Goal: Information Seeking & Learning: Understand process/instructions

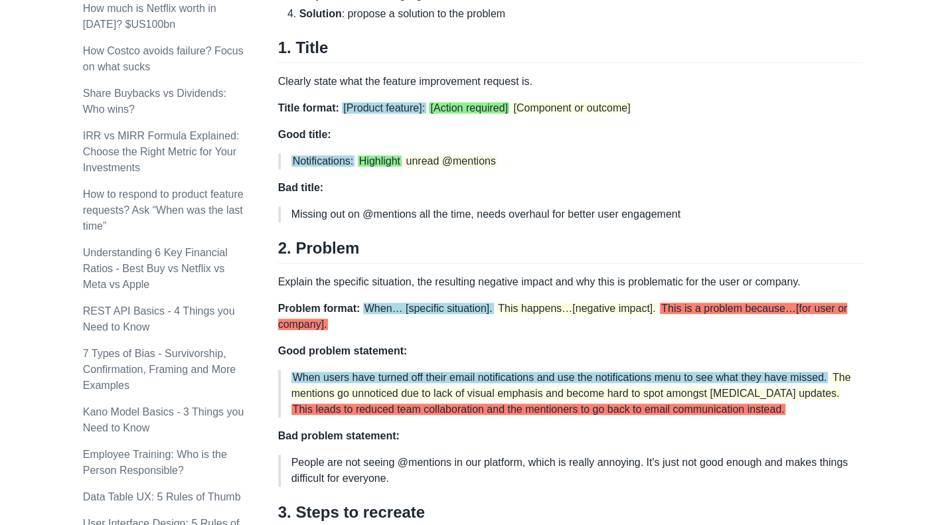
scroll to position [598, 0]
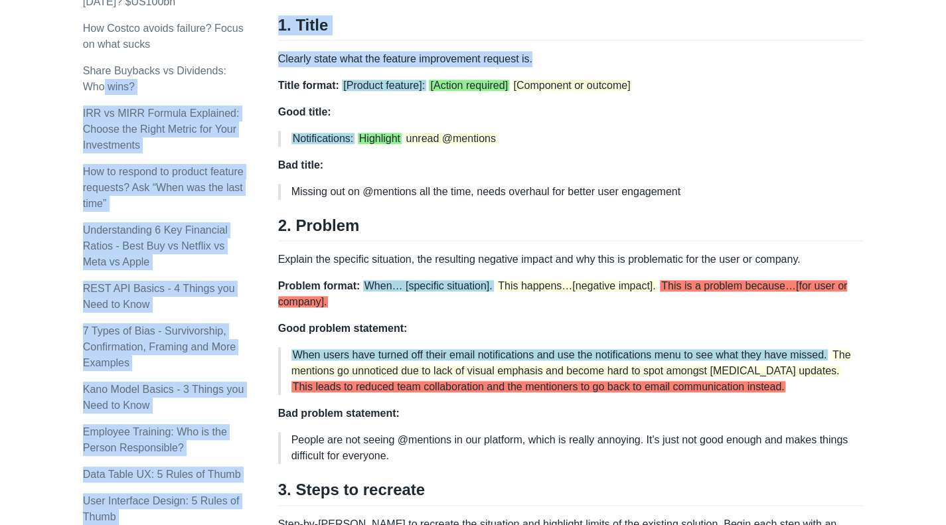
drag, startPoint x: 275, startPoint y: 58, endPoint x: 530, endPoint y: 47, distance: 255.3
click at [530, 47] on div "Topics product (28) finance (28) management (23) engineering (14) marketing (10…" at bounding box center [473, 375] width 781 height 1784
click at [530, 47] on div "Most feature requests suck. They are typically vague, unrealistic or misaligned…" at bounding box center [571, 308] width 586 height 1397
click at [535, 55] on p "Clearly state what the feature improvement request is." at bounding box center [571, 59] width 586 height 16
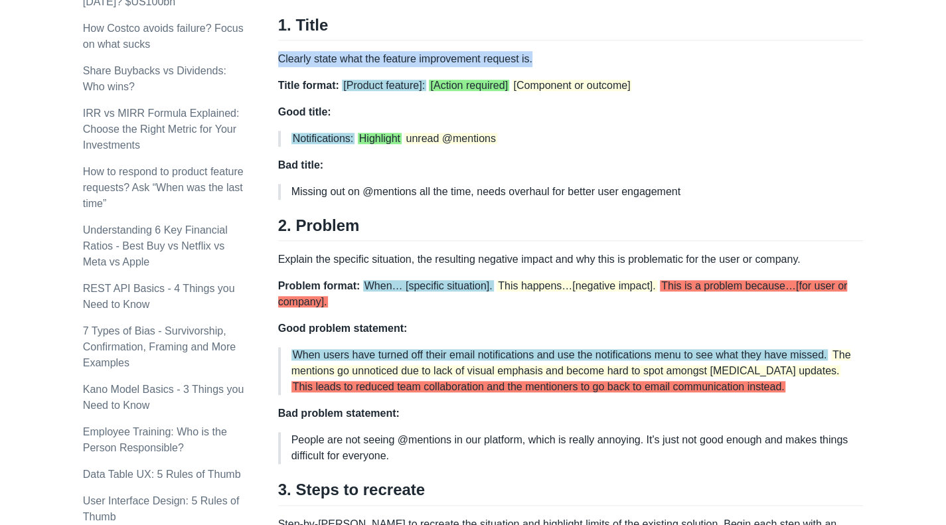
drag, startPoint x: 532, startPoint y: 55, endPoint x: 280, endPoint y: 58, distance: 251.7
click at [280, 58] on p "Clearly state what the feature improvement request is." at bounding box center [571, 59] width 586 height 16
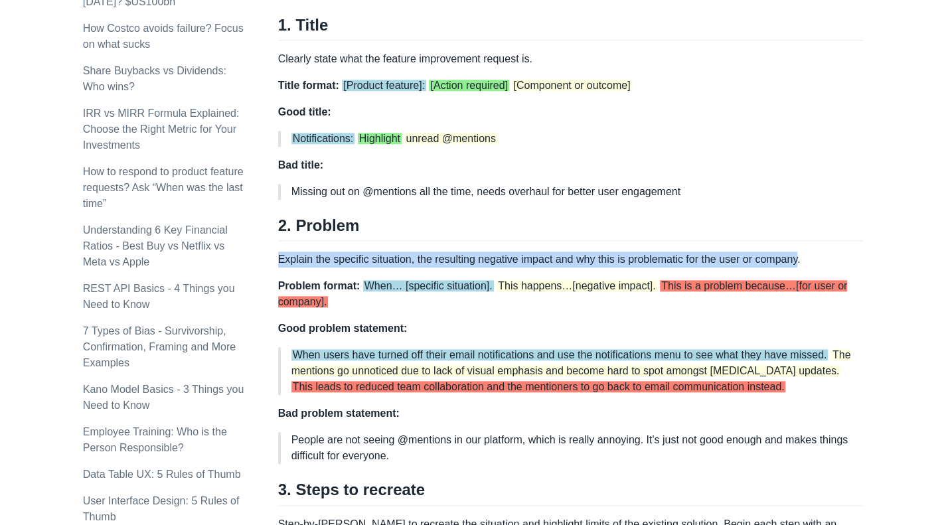
drag, startPoint x: 280, startPoint y: 258, endPoint x: 798, endPoint y: 258, distance: 518.0
click at [798, 258] on p "Explain the specific situation, the resulting negative impact and why this is p…" at bounding box center [571, 260] width 586 height 16
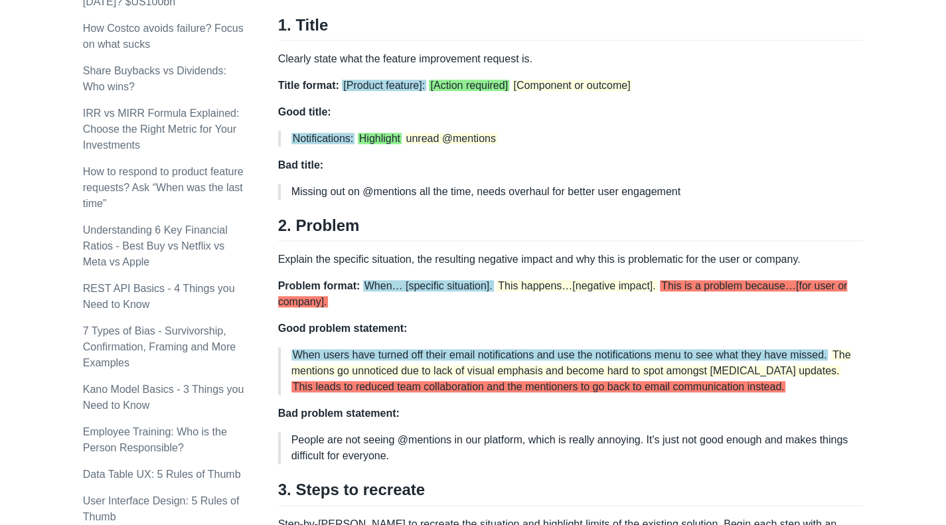
click at [808, 258] on p "Explain the specific situation, the resulting negative impact and why this is p…" at bounding box center [571, 260] width 586 height 16
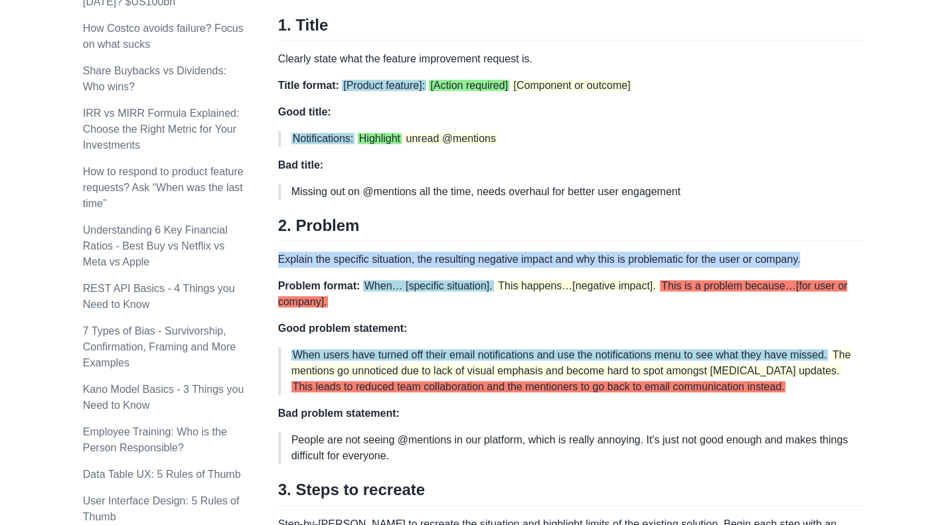
drag, startPoint x: 802, startPoint y: 261, endPoint x: 278, endPoint y: 258, distance: 524.7
click at [278, 258] on p "Explain the specific situation, the resulting negative impact and why this is p…" at bounding box center [571, 260] width 586 height 16
copy p "Explain the specific situation, the resulting negative impact and why this is p…"
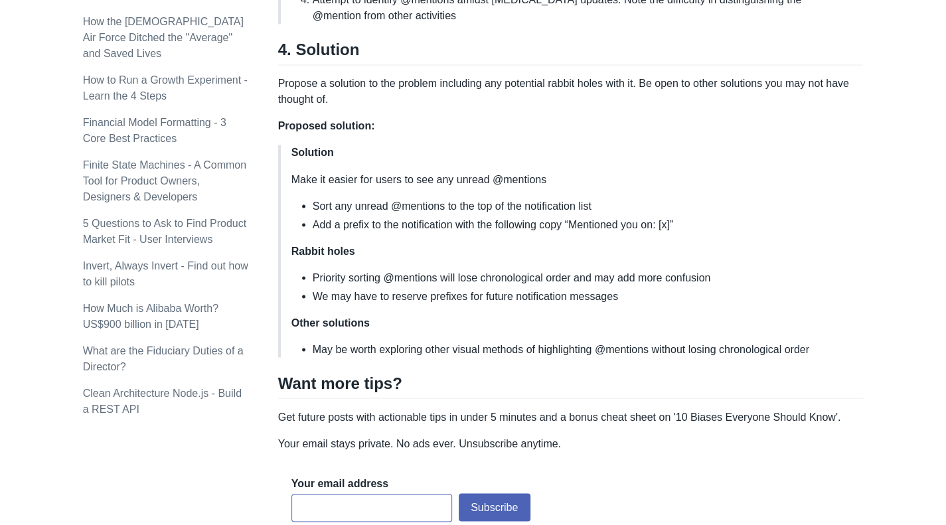
scroll to position [1262, 0]
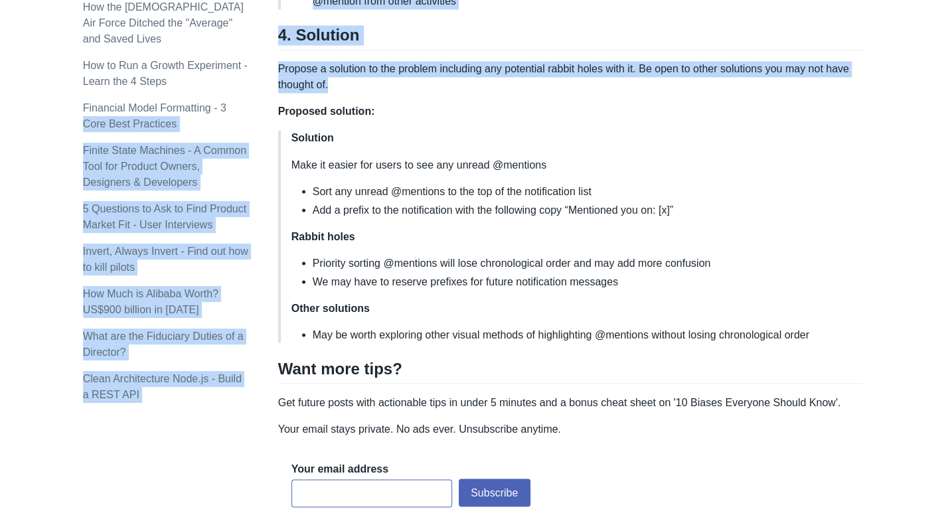
drag, startPoint x: 277, startPoint y: 70, endPoint x: 337, endPoint y: 86, distance: 62.5
drag, startPoint x: 337, startPoint y: 86, endPoint x: 349, endPoint y: 84, distance: 11.4
click at [337, 86] on p "Propose a solution to the problem including any potential rabbit holes with it.…" at bounding box center [571, 77] width 586 height 32
click at [351, 83] on p "Propose a solution to the problem including any potential rabbit holes with it.…" at bounding box center [571, 77] width 586 height 32
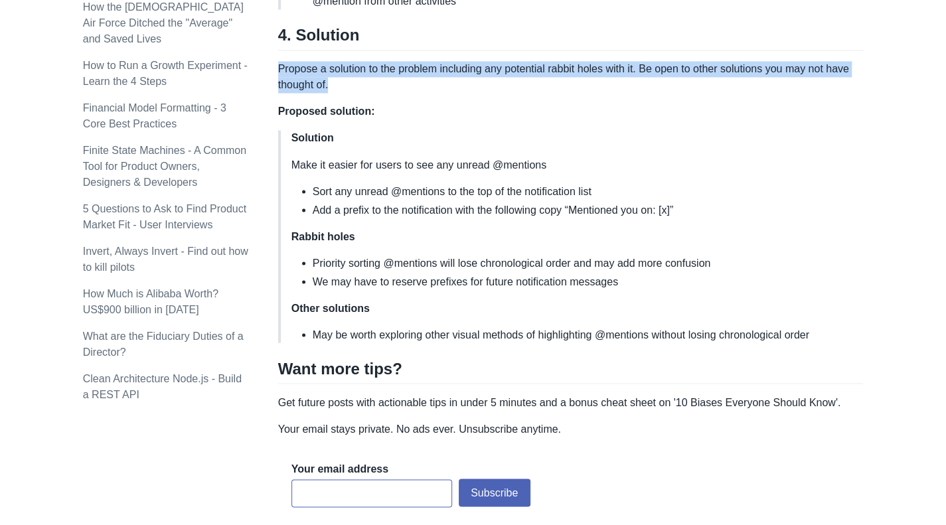
drag, startPoint x: 337, startPoint y: 84, endPoint x: 278, endPoint y: 68, distance: 60.6
click at [278, 68] on p "Propose a solution to the problem including any potential rabbit holes with it.…" at bounding box center [571, 77] width 586 height 32
copy p "Propose a solution to the problem including any potential rabbit holes with it.…"
